Goal: Transaction & Acquisition: Purchase product/service

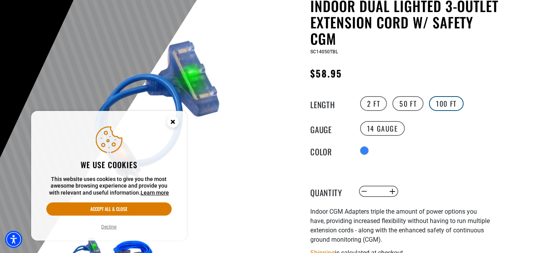
click at [447, 103] on label "100 FT" at bounding box center [446, 103] width 35 height 15
click at [406, 104] on label "50 FT" at bounding box center [407, 103] width 31 height 15
click at [373, 106] on label "2 FT" at bounding box center [373, 103] width 27 height 15
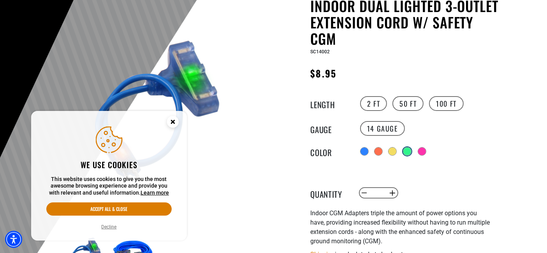
click at [408, 149] on div at bounding box center [407, 152] width 8 height 8
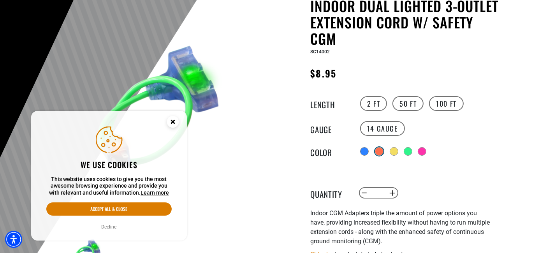
click at [379, 150] on div at bounding box center [379, 152] width 8 height 8
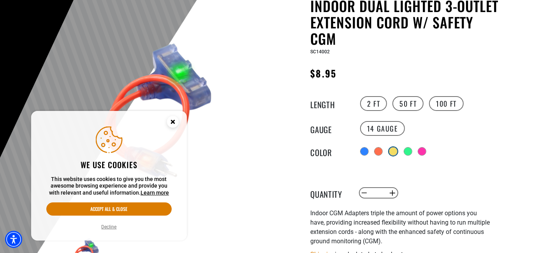
click at [394, 151] on div at bounding box center [393, 152] width 8 height 8
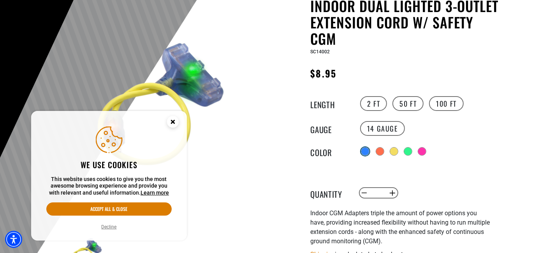
click at [365, 152] on div at bounding box center [365, 152] width 8 height 8
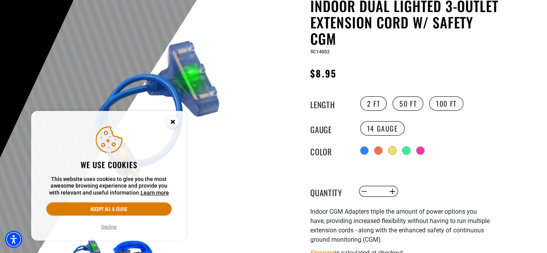
click at [174, 120] on icon "Close this option" at bounding box center [172, 121] width 3 height 3
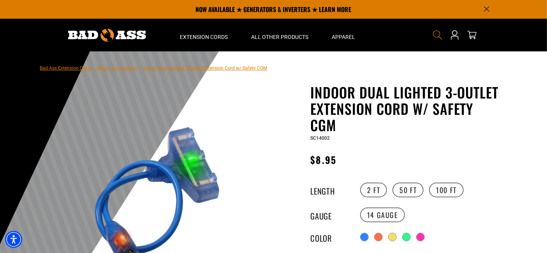
click at [436, 33] on icon "Search" at bounding box center [438, 35] width 10 height 10
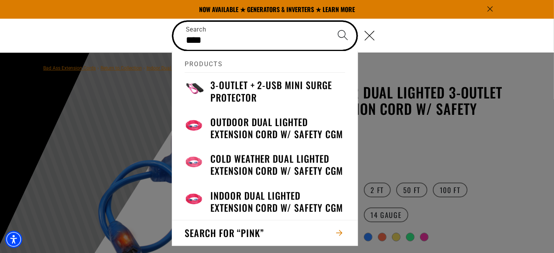
type input "****"
click at [343, 32] on icon "Search" at bounding box center [342, 35] width 11 height 11
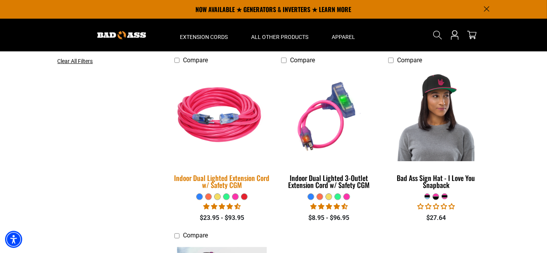
scroll to position [216, 0]
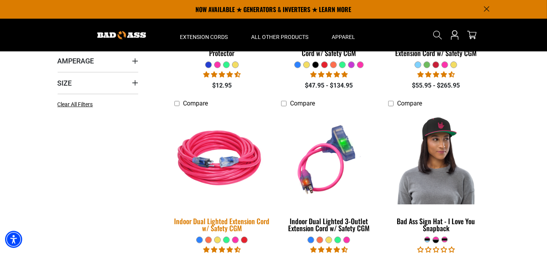
click at [225, 169] on img at bounding box center [221, 160] width 109 height 100
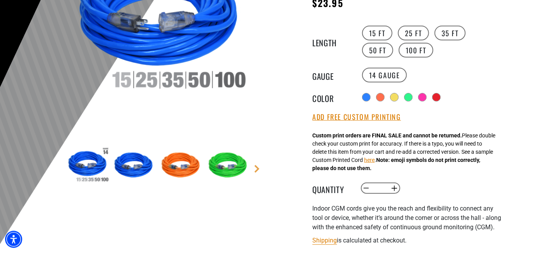
scroll to position [216, 0]
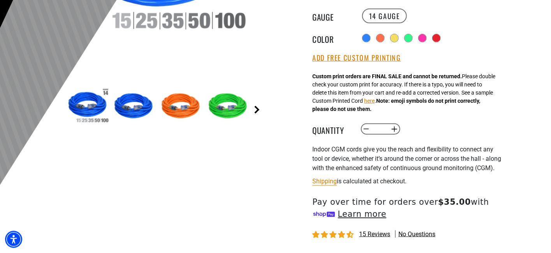
click at [257, 112] on link "Next" at bounding box center [257, 110] width 8 height 8
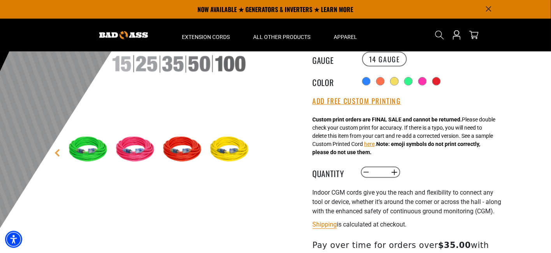
scroll to position [86, 0]
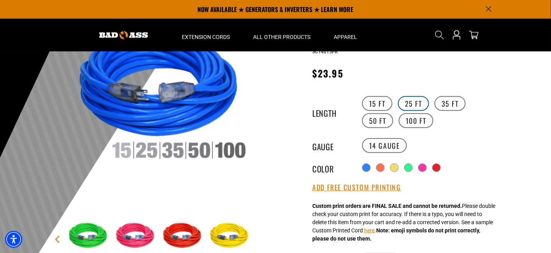
click at [405, 103] on label "25 FT" at bounding box center [413, 103] width 31 height 15
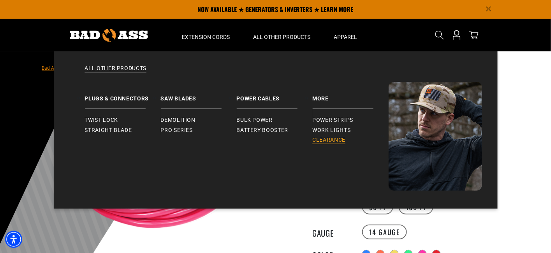
click at [321, 140] on span "Clearance" at bounding box center [329, 140] width 33 height 7
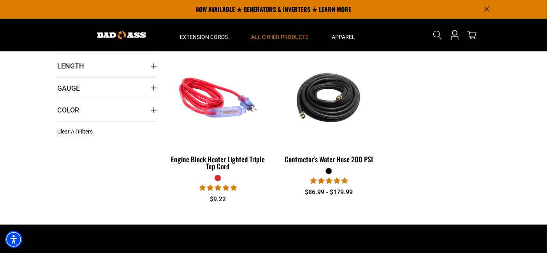
scroll to position [173, 0]
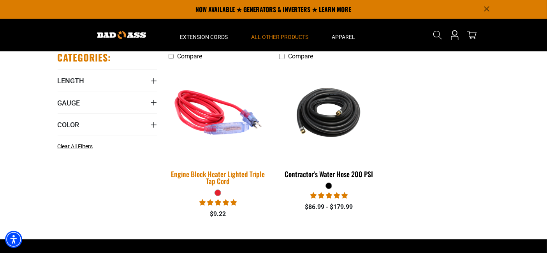
click at [211, 118] on img at bounding box center [218, 113] width 109 height 100
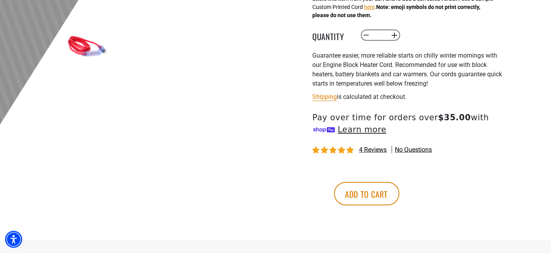
scroll to position [303, 0]
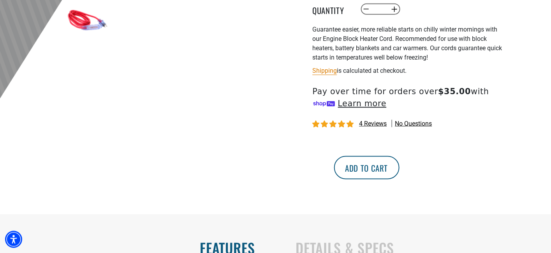
click at [399, 171] on button "Add to cart" at bounding box center [366, 167] width 65 height 23
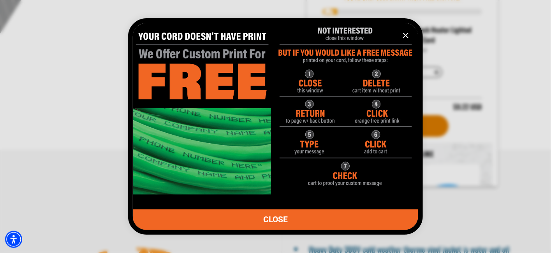
scroll to position [433, 0]
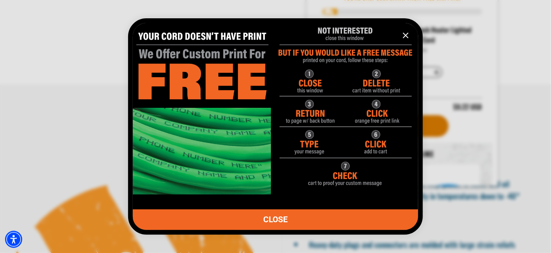
click at [406, 35] on icon "information" at bounding box center [405, 35] width 5 height 5
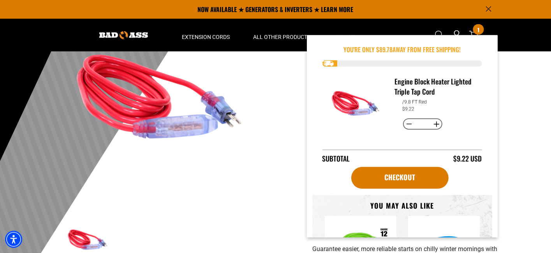
scroll to position [0, 0]
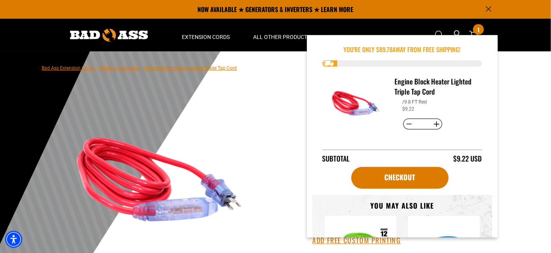
click at [158, 89] on img at bounding box center [159, 180] width 188 height 188
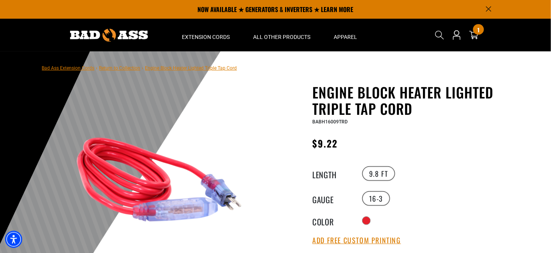
click at [130, 69] on link "Return to Collection" at bounding box center [119, 67] width 41 height 5
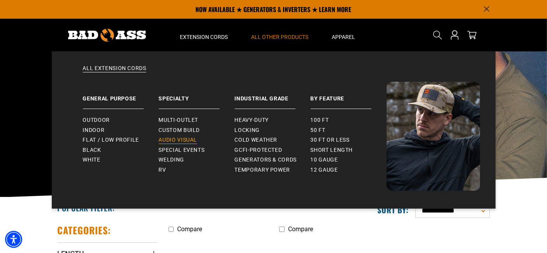
click at [176, 141] on span "Audio Visual" at bounding box center [178, 140] width 39 height 7
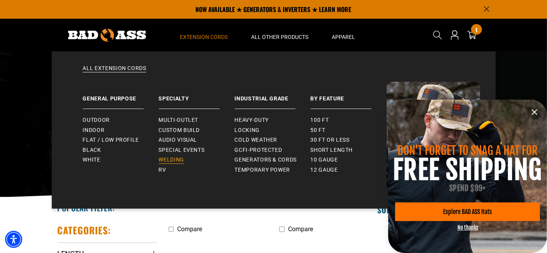
click at [169, 159] on span "Welding" at bounding box center [171, 160] width 25 height 7
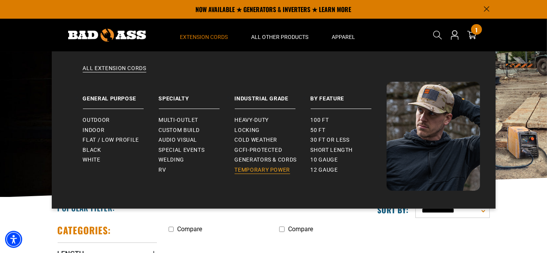
click at [249, 168] on span "Temporary Power" at bounding box center [263, 170] width 56 height 7
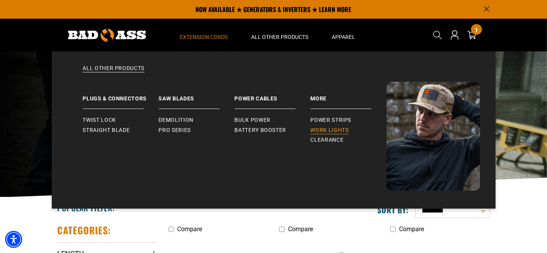
click at [324, 129] on span "Work Lights" at bounding box center [330, 130] width 38 height 7
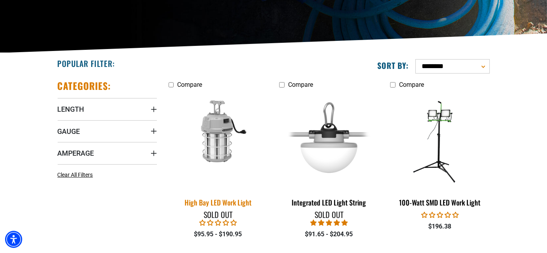
scroll to position [158, 0]
